Goal: Information Seeking & Learning: Understand process/instructions

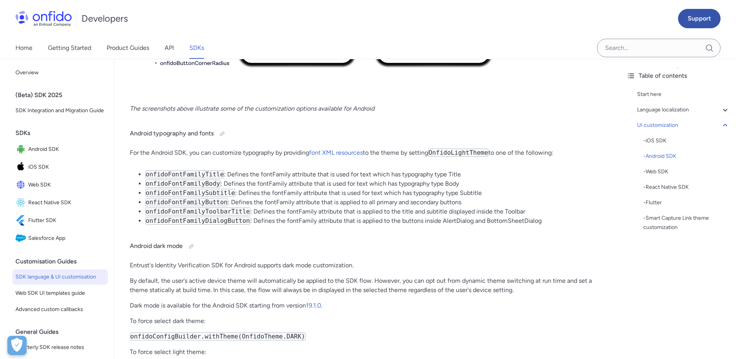
scroll to position [3908, 0]
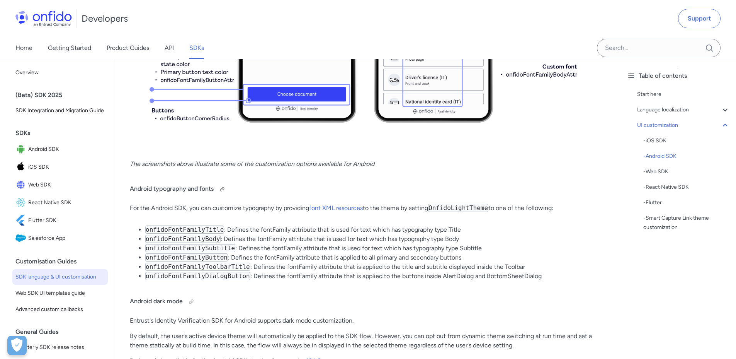
click at [338, 188] on h4 "Android typography and fonts" at bounding box center [367, 189] width 475 height 12
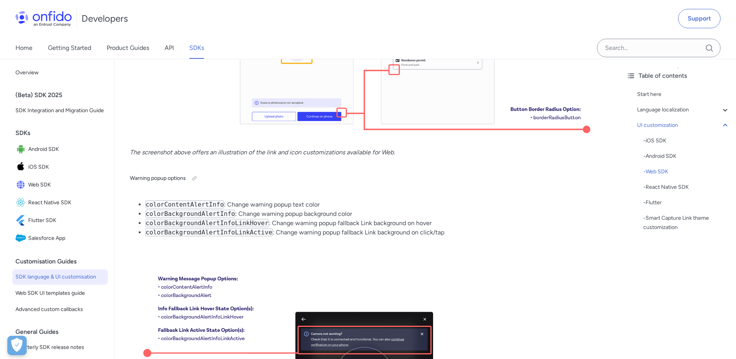
scroll to position [6515, 0]
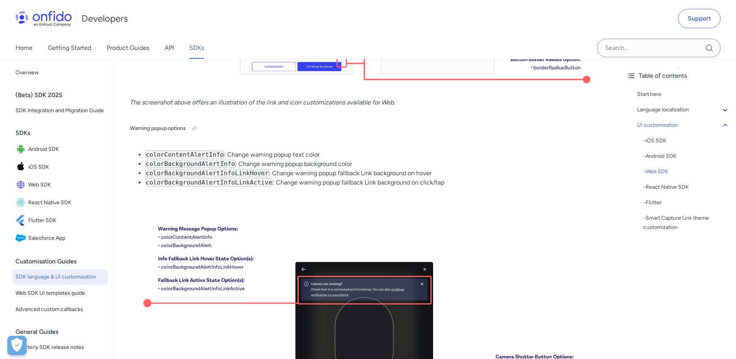
click at [240, 199] on img at bounding box center [367, 327] width 475 height 269
click at [232, 206] on img at bounding box center [367, 327] width 475 height 269
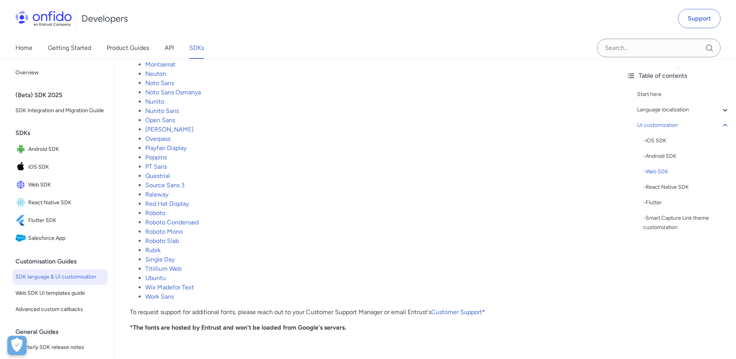
scroll to position [8254, 0]
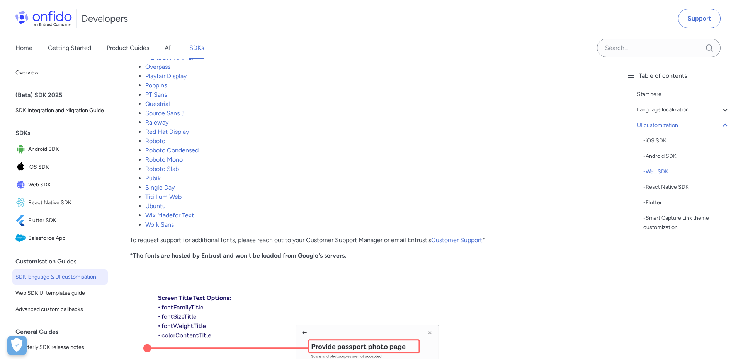
click at [296, 164] on li "Roboto Mono" at bounding box center [375, 159] width 460 height 9
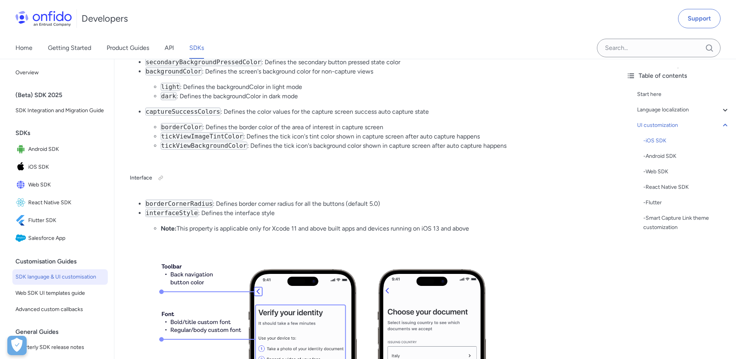
scroll to position [1705, 0]
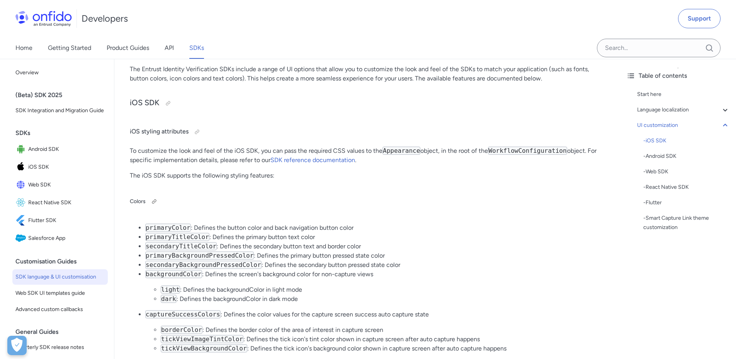
click at [403, 201] on h5 "Colors" at bounding box center [367, 201] width 475 height 12
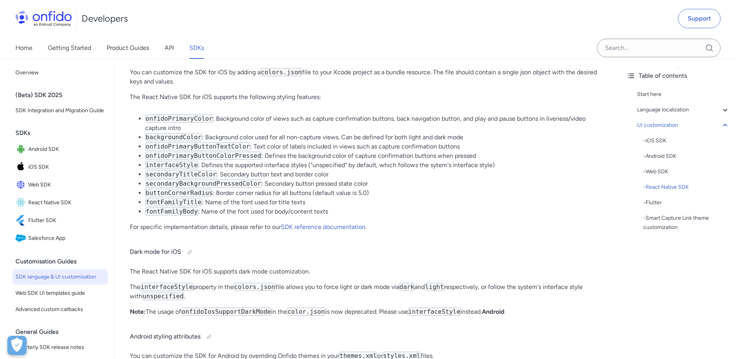
scroll to position [8887, 0]
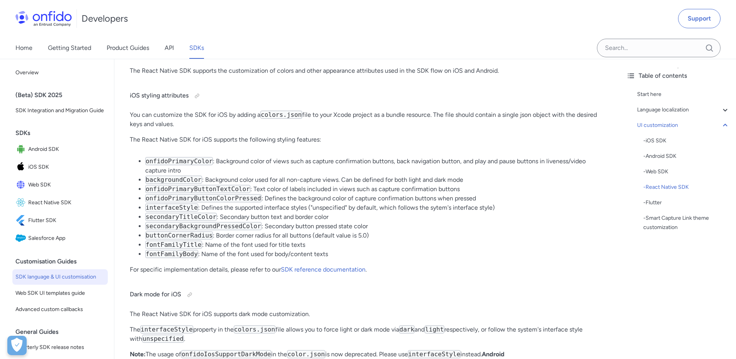
click at [157, 165] on code "onfidoPrimaryColor" at bounding box center [179, 161] width 68 height 8
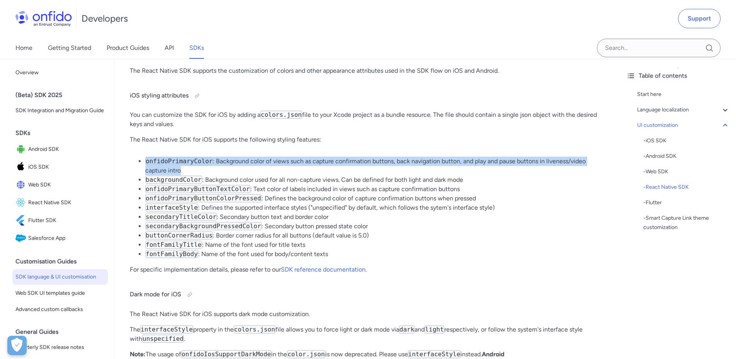
click at [157, 165] on code "onfidoPrimaryColor" at bounding box center [179, 161] width 68 height 8
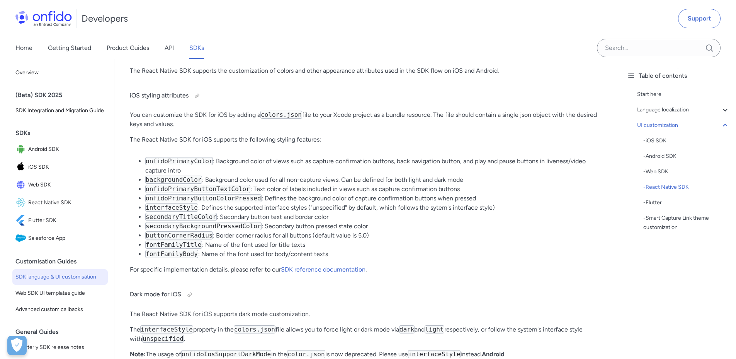
click at [213, 174] on li "onfidoPrimaryColor : Background color of views such as capture confirmation but…" at bounding box center [375, 166] width 460 height 19
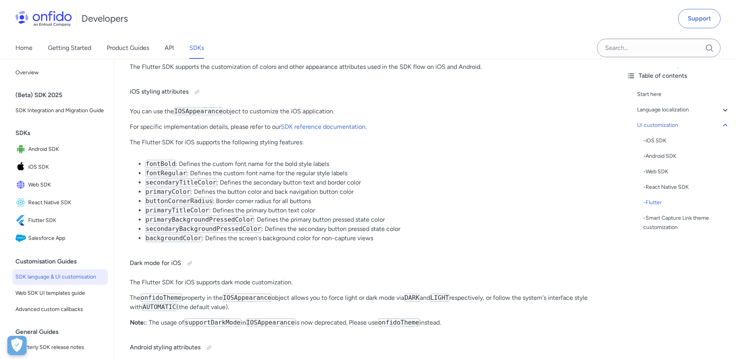
scroll to position [9870, 0]
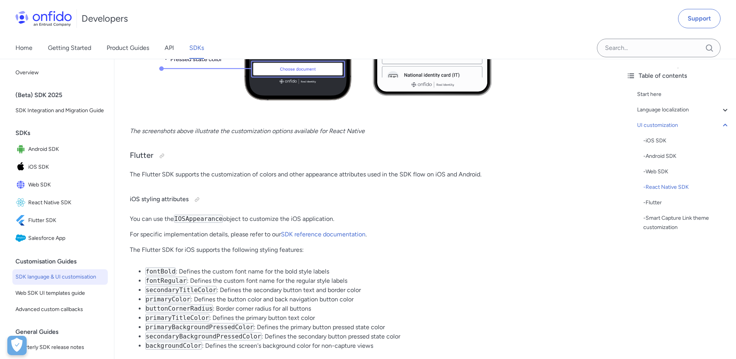
drag, startPoint x: 254, startPoint y: 172, endPoint x: 250, endPoint y: 174, distance: 4.0
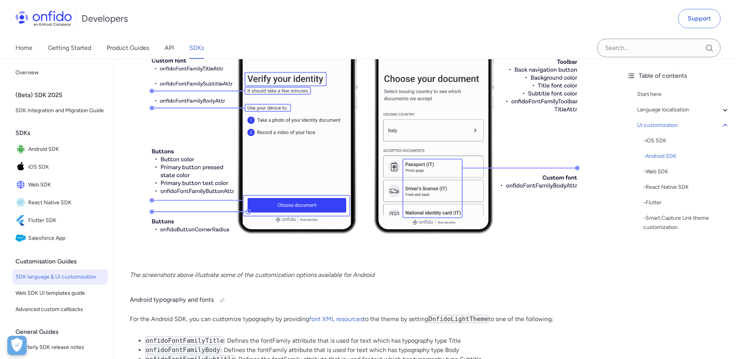
scroll to position [3798, 0]
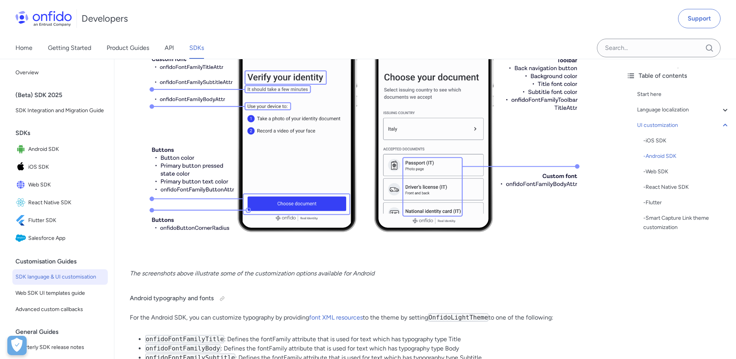
click at [435, 271] on p "The screenshots above illustrate some of the customization options available fo…" at bounding box center [367, 273] width 475 height 9
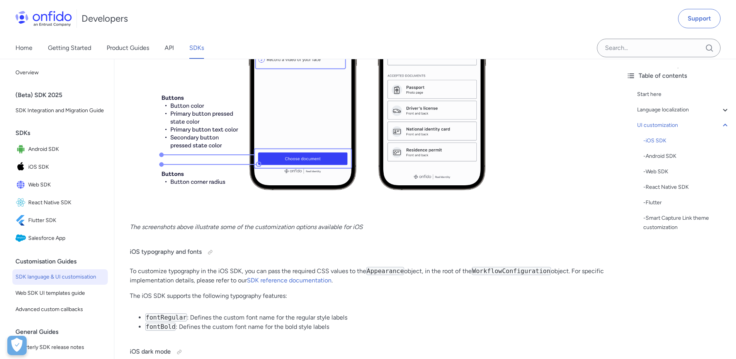
scroll to position [2217, 0]
